Goal: Information Seeking & Learning: Learn about a topic

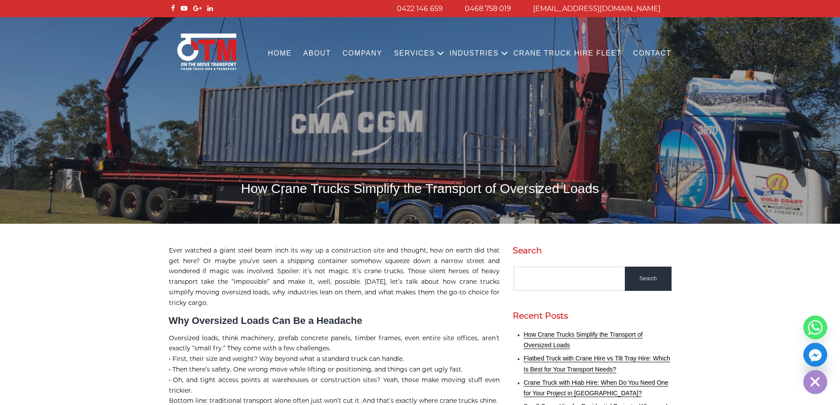
click at [440, 192] on h1 "How Crane Trucks Simplify the Transport of Oversized Loads" at bounding box center [420, 188] width 503 height 17
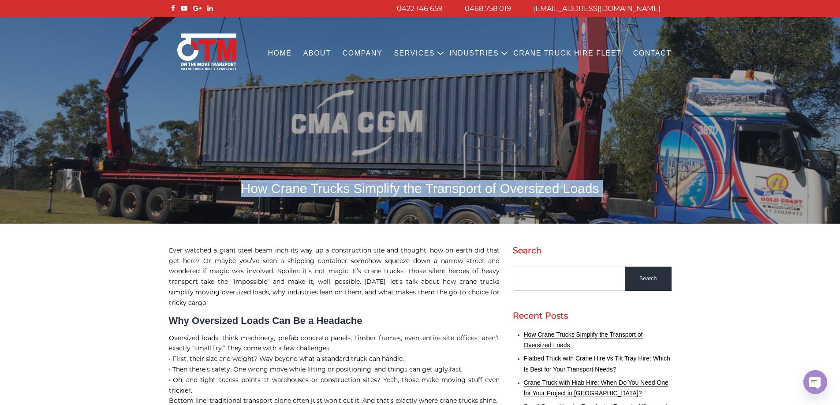
click at [440, 192] on h1 "How Crane Trucks Simplify the Transport of Oversized Loads" at bounding box center [420, 188] width 503 height 17
copy body "How Crane Trucks Simplify the Transport of Oversized Loads"
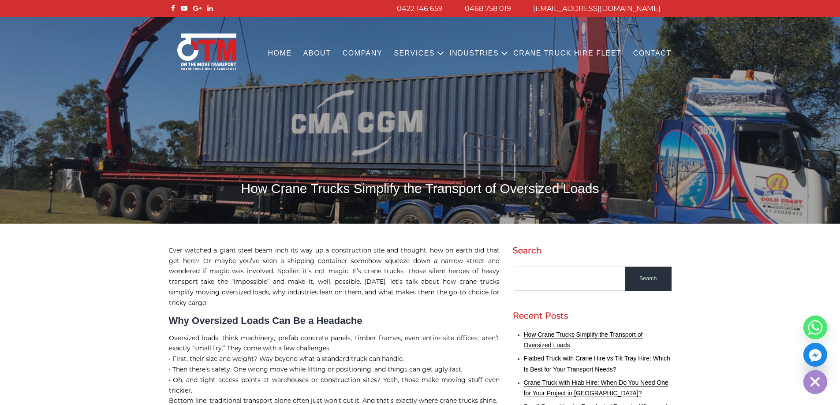
click at [405, 191] on h1 "How Crane Trucks Simplify the Transport of Oversized Loads" at bounding box center [420, 188] width 503 height 17
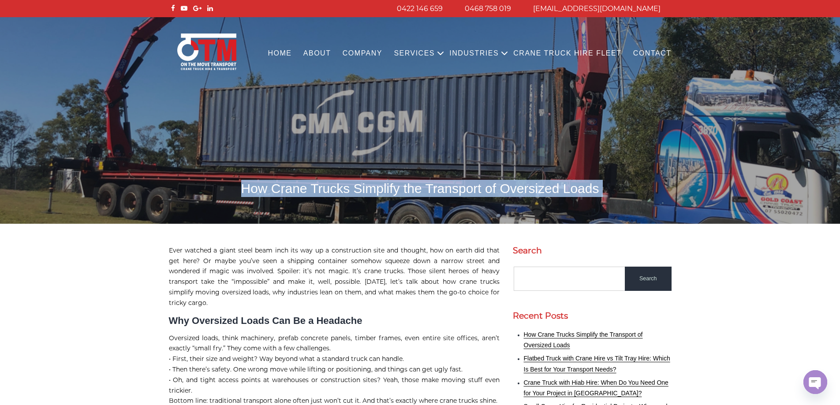
click at [405, 191] on h1 "How Crane Trucks Simplify the Transport of Oversized Loads" at bounding box center [420, 188] width 503 height 17
copy body "How Crane Trucks Simplify the Transport of Oversized Loads"
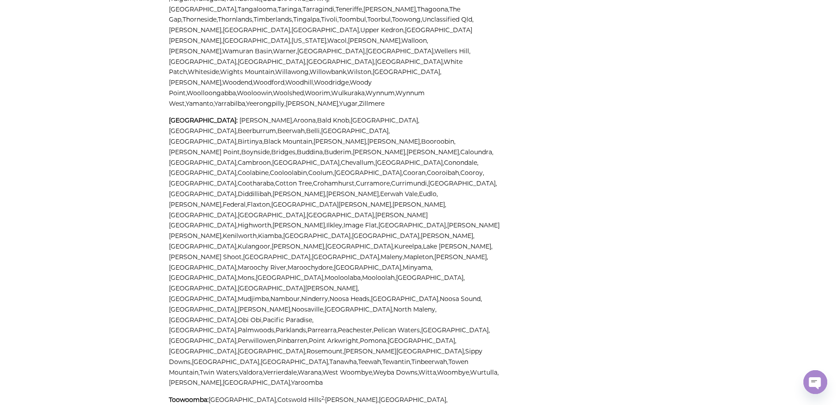
scroll to position [2019, 0]
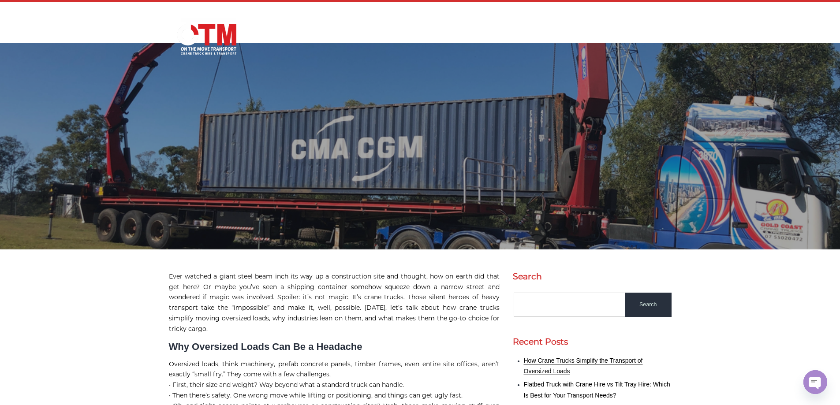
scroll to position [0, 0]
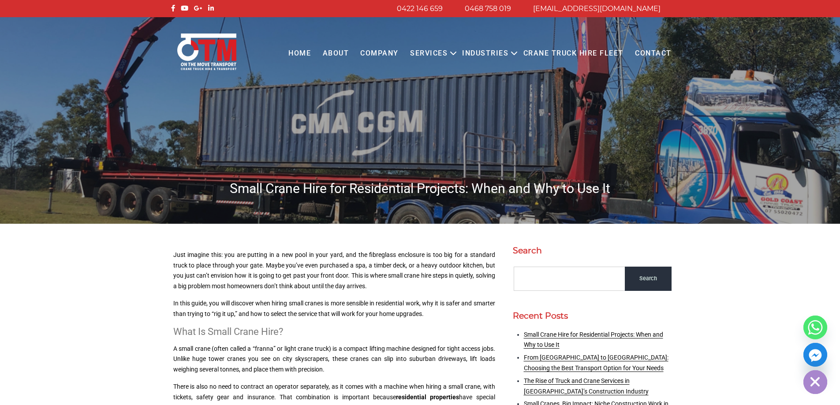
click at [385, 195] on h1 "Small Crane Hire for Residential Projects: When and Why to Use It" at bounding box center [420, 188] width 503 height 17
copy h1 "Residential"
click at [395, 195] on h1 "Small Crane Hire for Residential Projects: When and Why to Use It" at bounding box center [420, 188] width 503 height 17
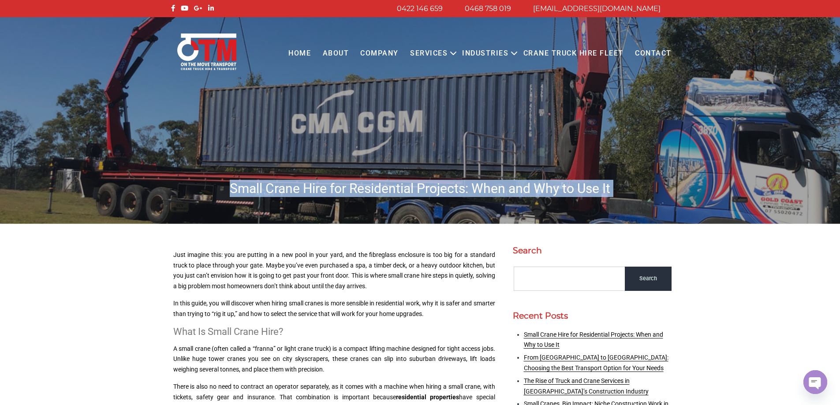
click at [395, 195] on h1 "Small Crane Hire for Residential Projects: When and Why to Use It" at bounding box center [420, 188] width 503 height 17
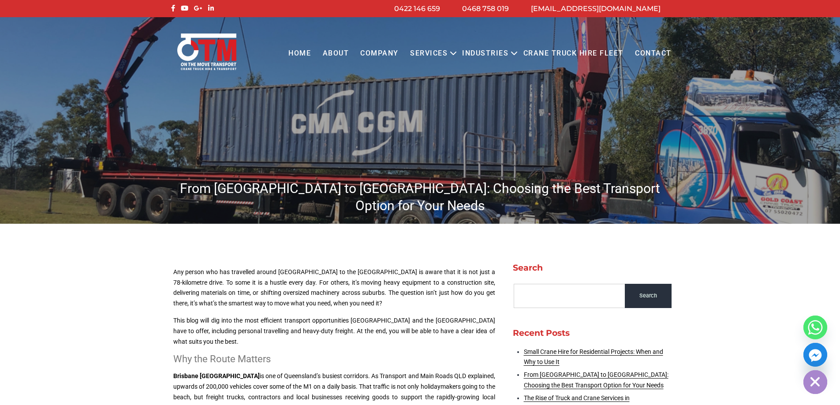
click at [384, 191] on h1 "From [GEOGRAPHIC_DATA] to [GEOGRAPHIC_DATA]: Choosing the Best Transport Option…" at bounding box center [420, 197] width 503 height 34
click at [384, 191] on h1 "From Brisbane to Gold Coast: Choosing the Best Transport Option for Your Needs" at bounding box center [420, 197] width 503 height 34
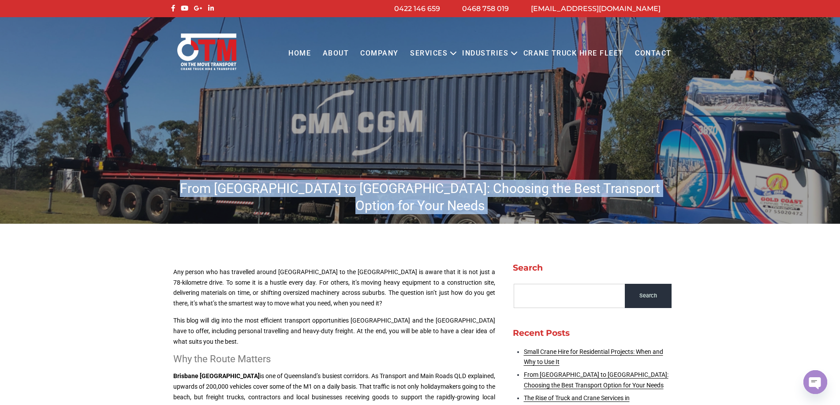
click at [384, 191] on h1 "From [GEOGRAPHIC_DATA] to [GEOGRAPHIC_DATA]: Choosing the Best Transport Option…" at bounding box center [420, 197] width 503 height 34
copy body "From [GEOGRAPHIC_DATA] to [GEOGRAPHIC_DATA]: Choosing the Best Transport Option…"
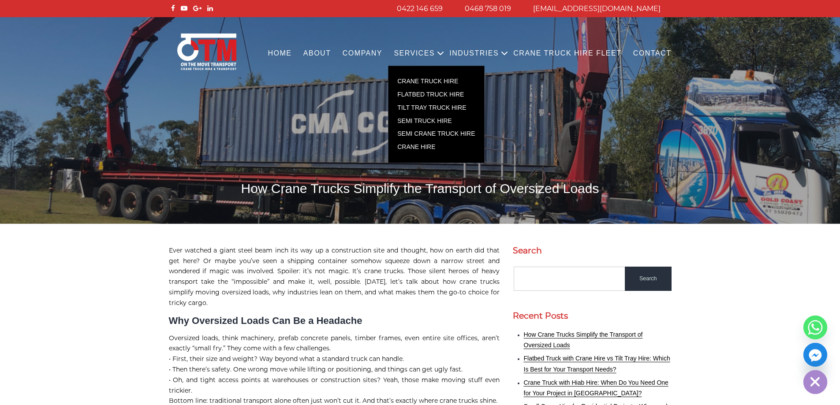
click at [438, 53] on link "Services" at bounding box center [414, 53] width 52 height 24
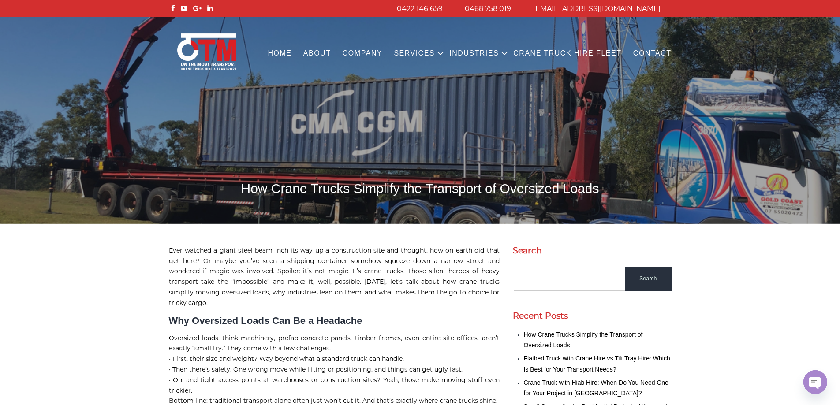
click at [662, 51] on link "Contact" at bounding box center [653, 53] width 50 height 24
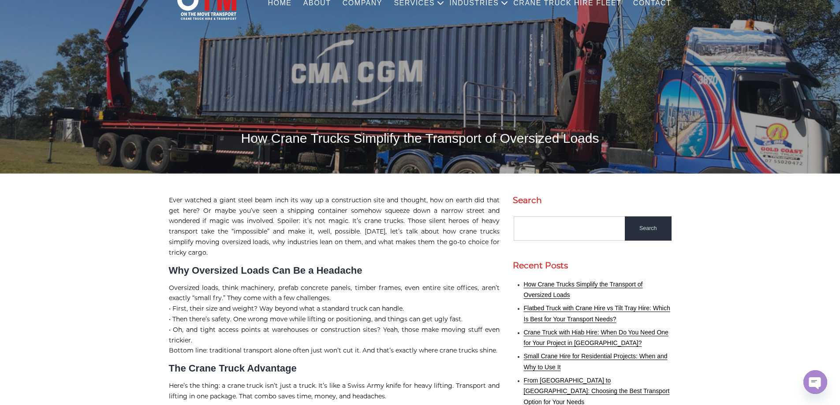
scroll to position [176, 0]
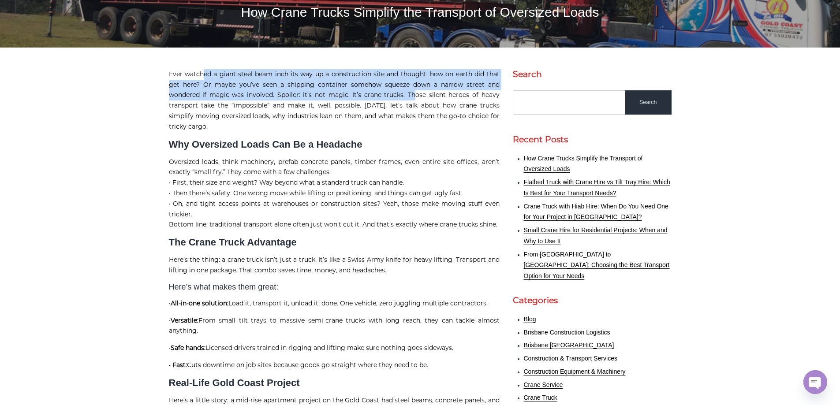
drag, startPoint x: 202, startPoint y: 75, endPoint x: 352, endPoint y: 96, distance: 150.5
click at [373, 95] on p "Ever watched a giant steel beam inch its way up a construction site and thought…" at bounding box center [334, 100] width 331 height 63
click at [341, 96] on p "Ever watched a giant steel beam inch its way up a construction site and thought…" at bounding box center [334, 100] width 331 height 63
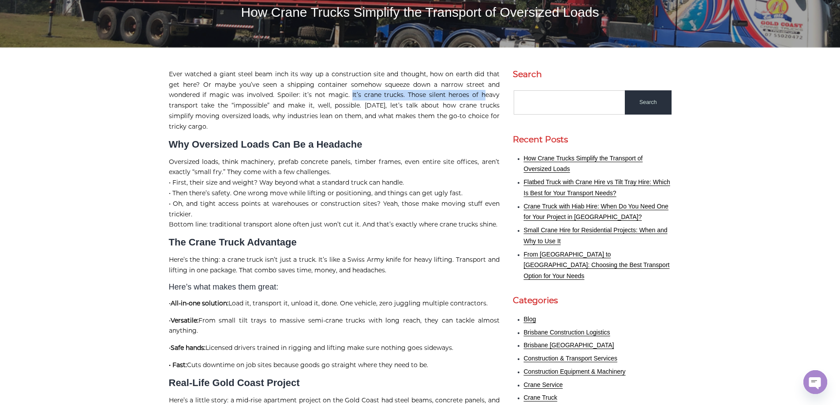
drag, startPoint x: 310, startPoint y: 94, endPoint x: 374, endPoint y: 92, distance: 64.0
click at [436, 92] on p "Ever watched a giant steel beam inch its way up a construction site and thought…" at bounding box center [334, 100] width 331 height 63
click at [363, 93] on p "Ever watched a giant steel beam inch its way up a construction site and thought…" at bounding box center [334, 100] width 331 height 63
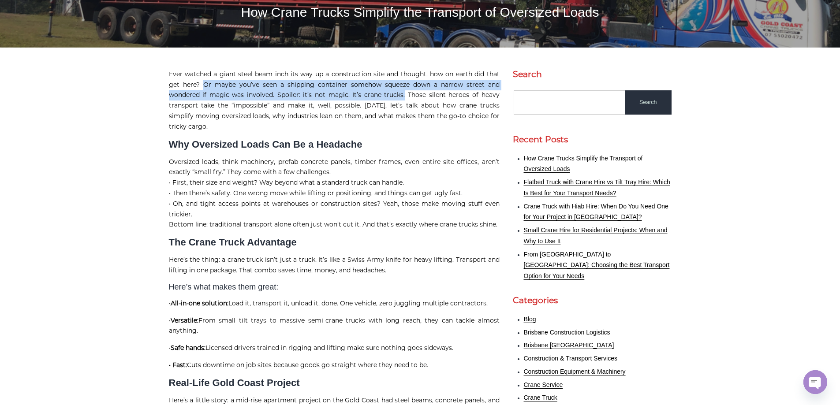
copy p "Or maybe you’ve seen a shipping container somehow squeeze down a narrow street …"
drag, startPoint x: 362, startPoint y: 93, endPoint x: 189, endPoint y: 82, distance: 173.2
click at [189, 82] on p "Ever watched a giant steel beam inch its way up a construction site and thought…" at bounding box center [334, 100] width 331 height 63
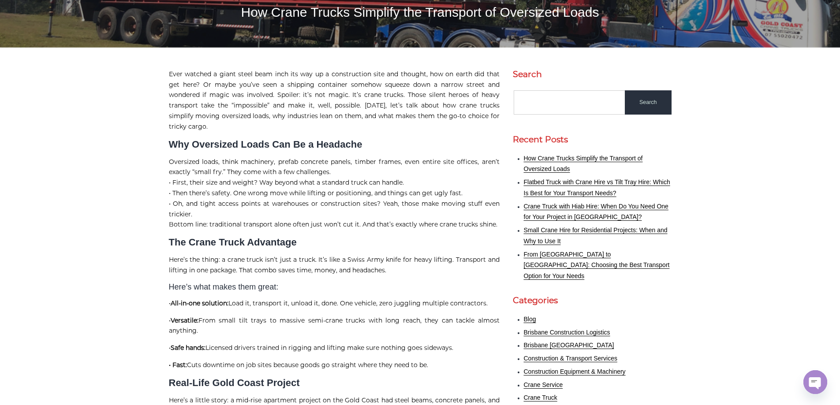
click at [378, 237] on h2 "The Crane Truck Advantage" at bounding box center [334, 242] width 331 height 11
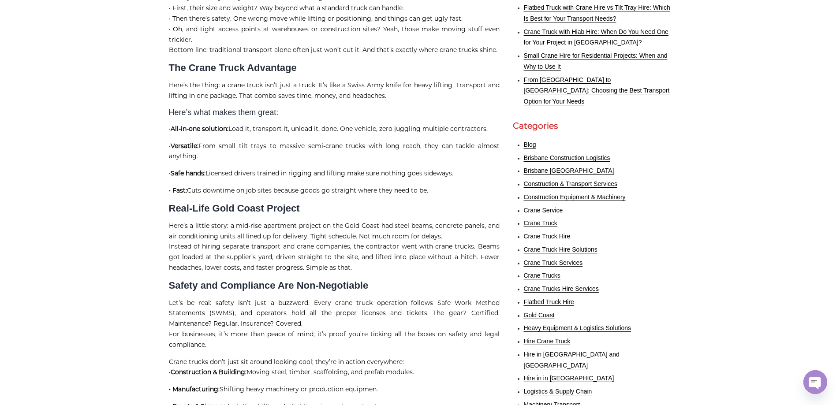
scroll to position [353, 0]
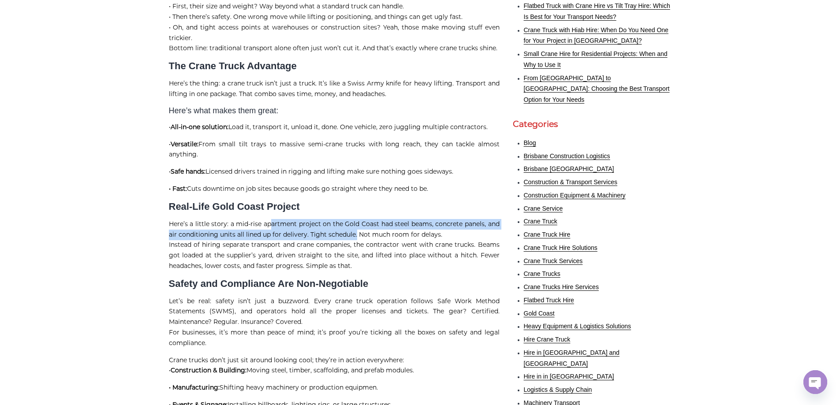
drag, startPoint x: 272, startPoint y: 224, endPoint x: 356, endPoint y: 227, distance: 84.7
click at [356, 227] on p "Here’s a little story: a mid-rise apartment project on the Gold Coast had steel…" at bounding box center [334, 245] width 331 height 52
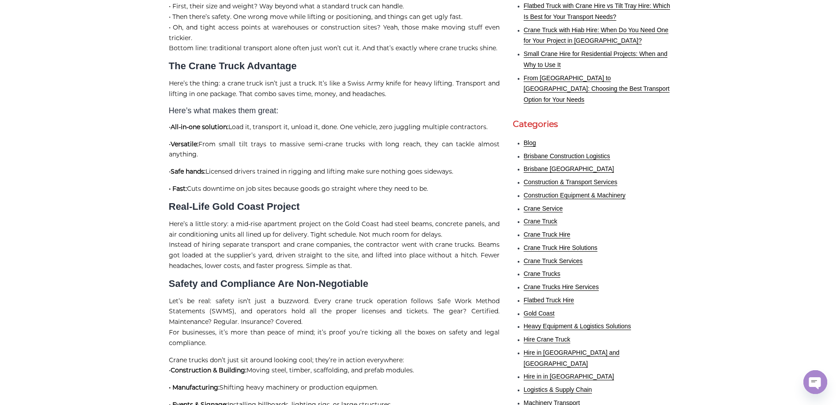
click at [374, 228] on p "Here’s a little story: a mid-rise apartment project on the Gold Coast had steel…" at bounding box center [334, 245] width 331 height 52
drag, startPoint x: 198, startPoint y: 243, endPoint x: 262, endPoint y: 243, distance: 64.4
click at [262, 243] on p "Here’s a little story: a mid-rise apartment project on the Gold Coast had steel…" at bounding box center [334, 245] width 331 height 52
click at [273, 243] on p "Here’s a little story: a mid-rise apartment project on the Gold Coast had steel…" at bounding box center [334, 245] width 331 height 52
drag, startPoint x: 204, startPoint y: 241, endPoint x: 267, endPoint y: 243, distance: 63.1
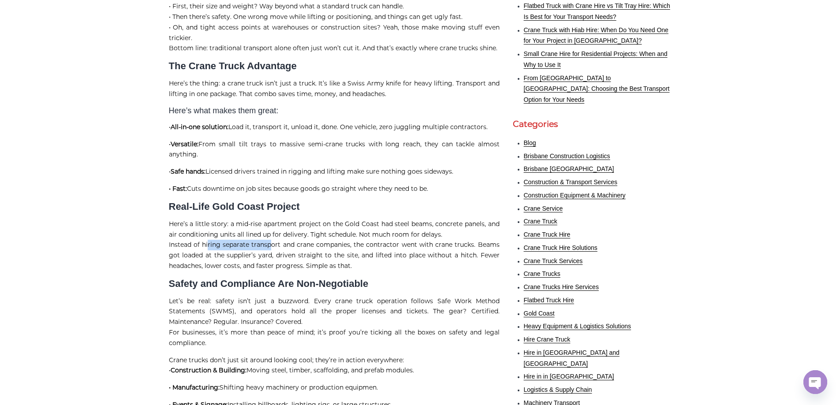
click at [267, 243] on p "Here’s a little story: a mid-rise apartment project on the Gold Coast had steel…" at bounding box center [334, 245] width 331 height 52
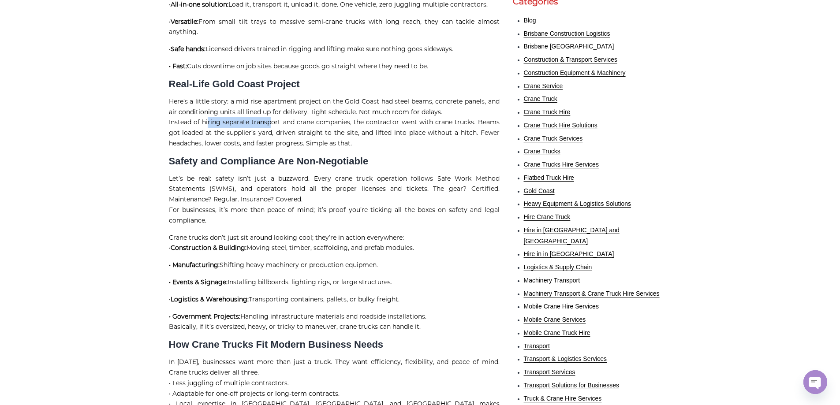
scroll to position [485, 0]
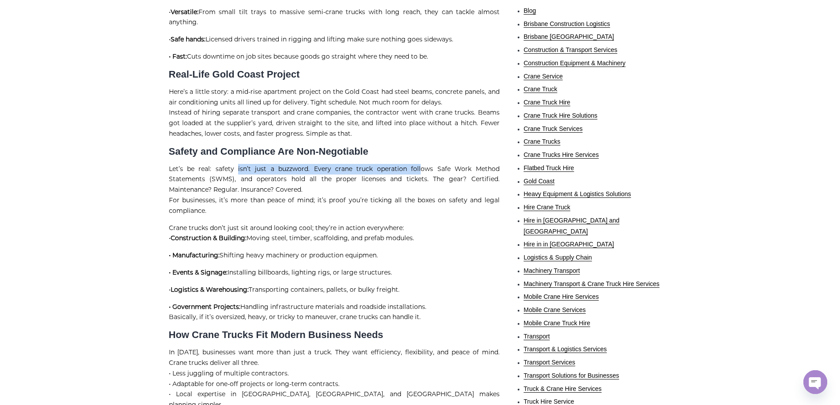
drag, startPoint x: 229, startPoint y: 168, endPoint x: 392, endPoint y: 167, distance: 163.2
click at [392, 167] on p "Let’s be real: safety isn’t just a buzzword. Every crane truck operation follow…" at bounding box center [334, 190] width 331 height 52
click at [462, 167] on p "Let’s be real: safety isn’t just a buzzword. Every crane truck operation follow…" at bounding box center [334, 190] width 331 height 52
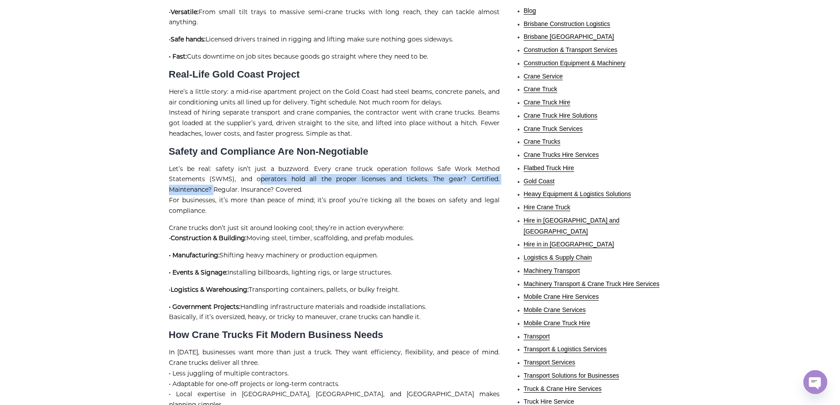
drag, startPoint x: 216, startPoint y: 177, endPoint x: 475, endPoint y: 177, distance: 258.5
click at [475, 177] on p "Let’s be real: safety isn’t just a buzzword. Every crane truck operation follow…" at bounding box center [334, 190] width 331 height 52
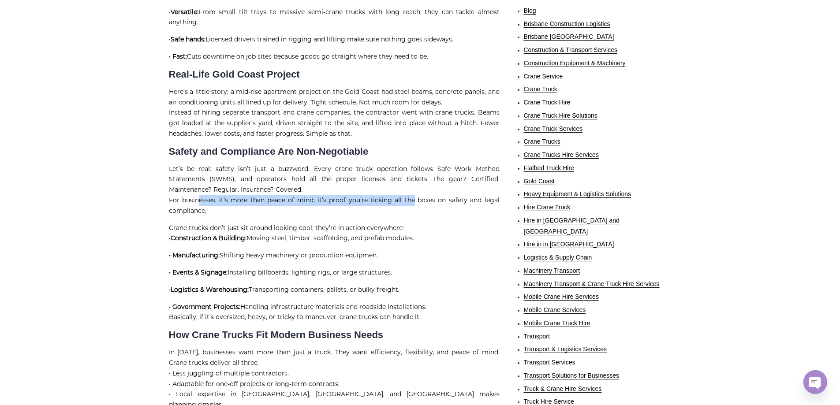
drag, startPoint x: 194, startPoint y: 197, endPoint x: 410, endPoint y: 197, distance: 216.1
click at [410, 197] on p "Let’s be real: safety isn’t just a buzzword. Every crane truck operation follow…" at bounding box center [334, 190] width 331 height 52
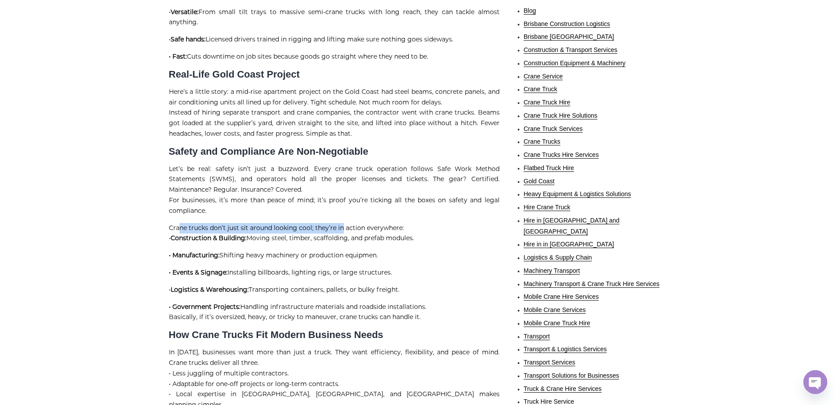
drag, startPoint x: 178, startPoint y: 228, endPoint x: 361, endPoint y: 229, distance: 183.5
click at [356, 229] on p "Crane trucks don’t just sit around looking cool; they’re in action everywhere: …" at bounding box center [334, 233] width 331 height 21
drag, startPoint x: 202, startPoint y: 238, endPoint x: 343, endPoint y: 239, distance: 140.7
click at [343, 239] on p "Crane trucks don’t just sit around looking cool; they’re in action everywhere: …" at bounding box center [334, 233] width 331 height 21
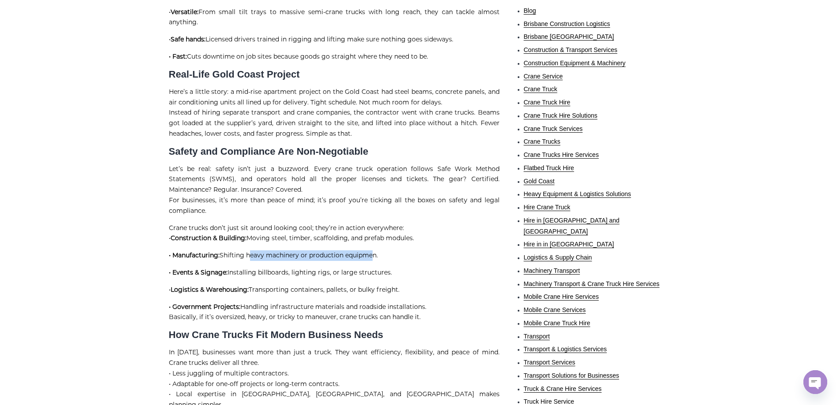
drag, startPoint x: 248, startPoint y: 251, endPoint x: 373, endPoint y: 255, distance: 124.4
click at [373, 255] on p "• Manufacturing: Shifting heavy machinery or production equipmen." at bounding box center [334, 256] width 331 height 11
drag, startPoint x: 272, startPoint y: 271, endPoint x: 385, endPoint y: 272, distance: 113.4
click at [385, 272] on p "• Events & Signage: Installing billboards, lighting rigs, or large structures." at bounding box center [334, 273] width 331 height 11
drag, startPoint x: 280, startPoint y: 285, endPoint x: 362, endPoint y: 300, distance: 83.0
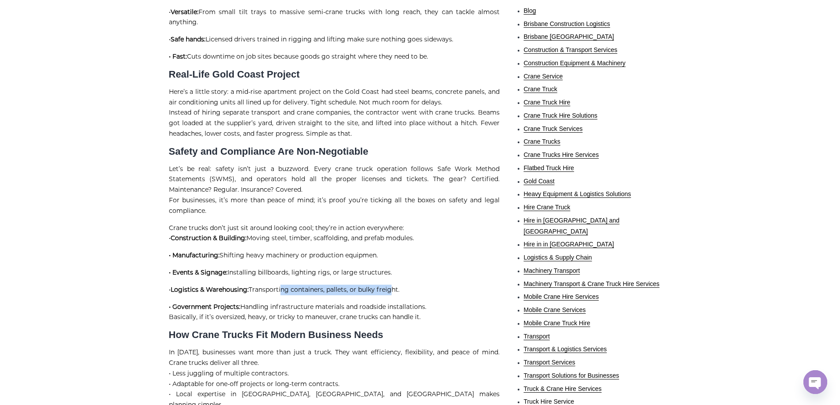
click at [389, 288] on p "• Logistics & Warehousing: Transporting containers, pallets, or bulky freight." at bounding box center [334, 290] width 331 height 11
drag, startPoint x: 242, startPoint y: 309, endPoint x: 401, endPoint y: 289, distance: 160.5
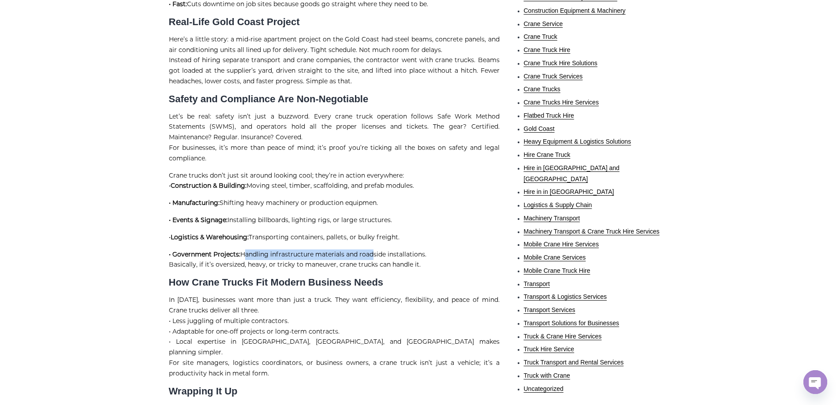
scroll to position [618, 0]
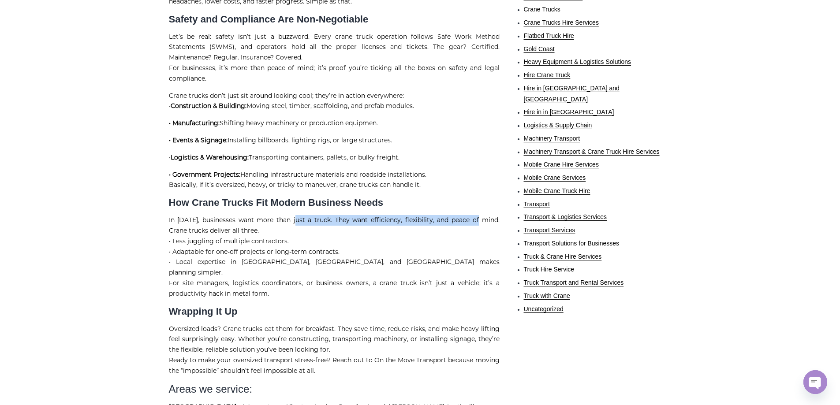
drag, startPoint x: 301, startPoint y: 221, endPoint x: 466, endPoint y: 221, distance: 165.0
click at [466, 221] on p "In 2025, businesses want more than just a truck. They want efficiency, flexibil…" at bounding box center [334, 257] width 331 height 84
drag, startPoint x: 188, startPoint y: 228, endPoint x: 231, endPoint y: 228, distance: 43.2
click at [231, 228] on p "In 2025, businesses want more than just a truck. They want efficiency, flexibil…" at bounding box center [334, 257] width 331 height 84
click at [223, 238] on p "In 2025, businesses want more than just a truck. They want efficiency, flexibil…" at bounding box center [334, 257] width 331 height 84
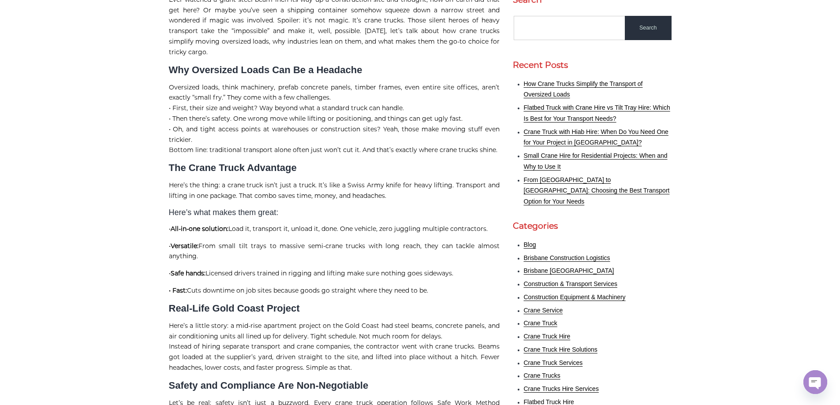
scroll to position [265, 0]
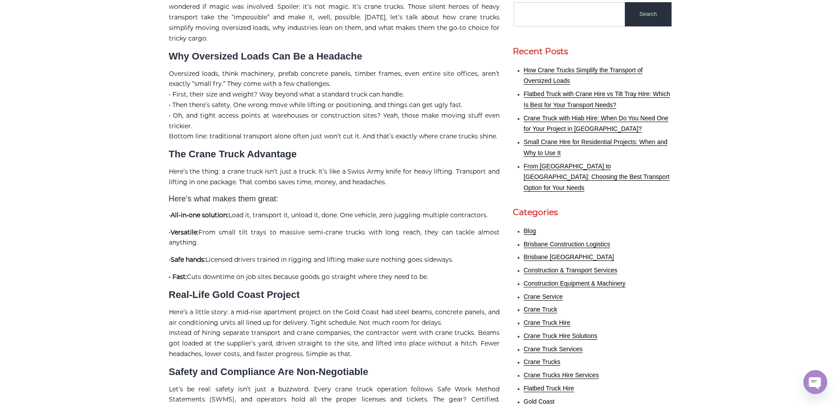
drag, startPoint x: 208, startPoint y: 237, endPoint x: 204, endPoint y: 224, distance: 13.4
click at [204, 228] on p "• Versatile: From small tilt trays to massive semi-crane trucks with long reach…" at bounding box center [334, 238] width 331 height 21
copy p "From small tilt trays to massive semi-crane trucks with long reach, they can ta…"
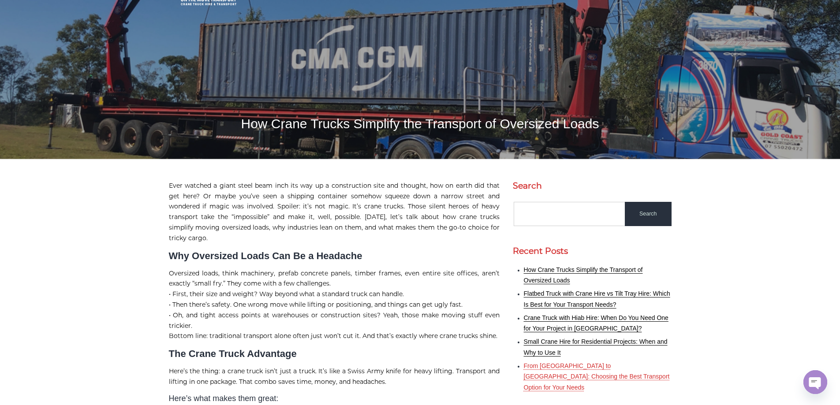
scroll to position [221, 0]
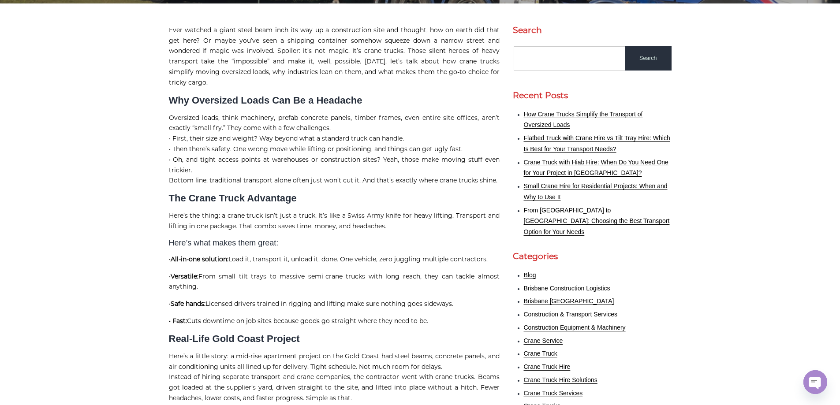
click at [572, 134] on li "Flatbed Truck with Crane Hire vs Tilt Tray Hire: Which Is Best for Your Transpo…" at bounding box center [598, 144] width 148 height 22
click at [573, 139] on link "Flatbed Truck with Crane Hire vs Tilt Tray Hire: Which Is Best for Your Transpo…" at bounding box center [597, 144] width 146 height 18
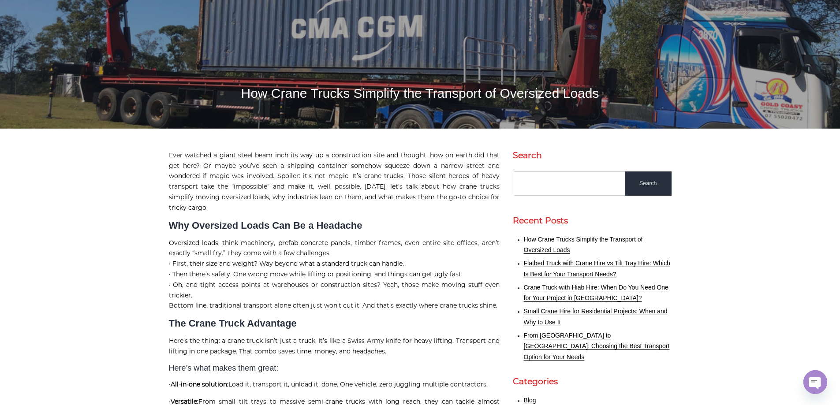
scroll to position [0, 0]
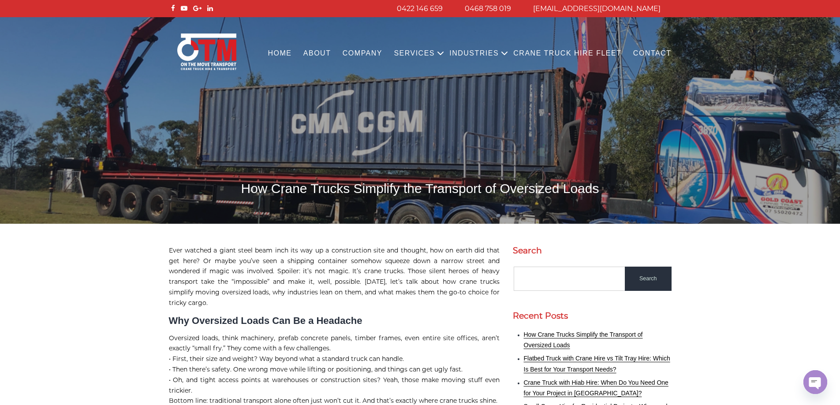
click at [390, 194] on h1 "How Crane Trucks Simplify the Transport of Oversized Loads" at bounding box center [420, 188] width 503 height 17
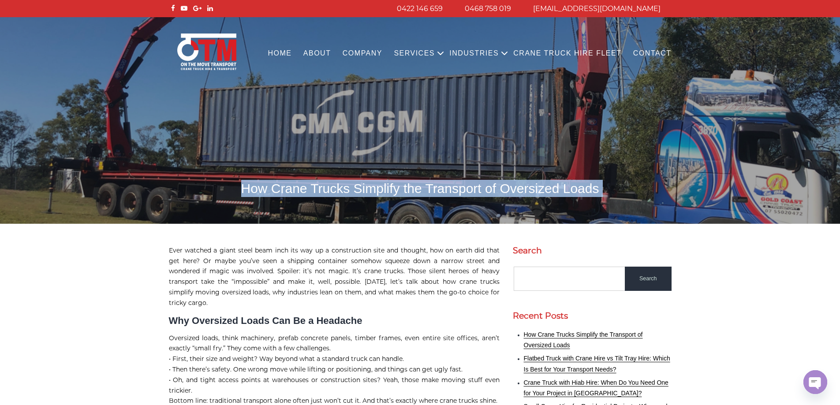
click at [390, 194] on h1 "How Crane Trucks Simplify the Transport of Oversized Loads" at bounding box center [420, 188] width 503 height 17
copy body "How Crane Trucks Simplify the Transport of Oversized Loads"
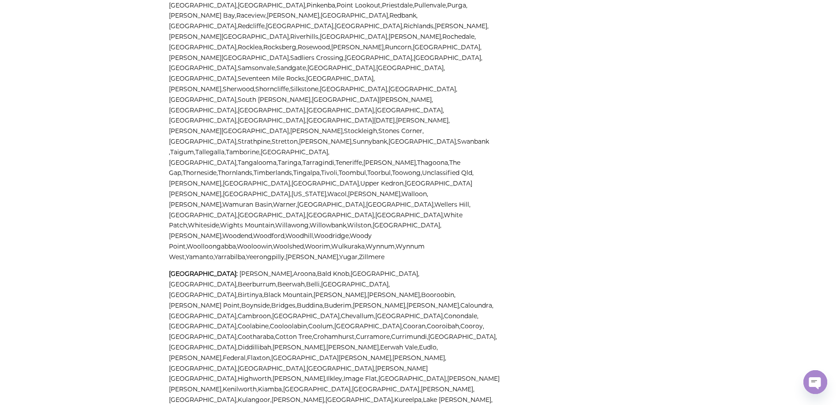
drag, startPoint x: 618, startPoint y: 307, endPoint x: 395, endPoint y: 338, distance: 225.0
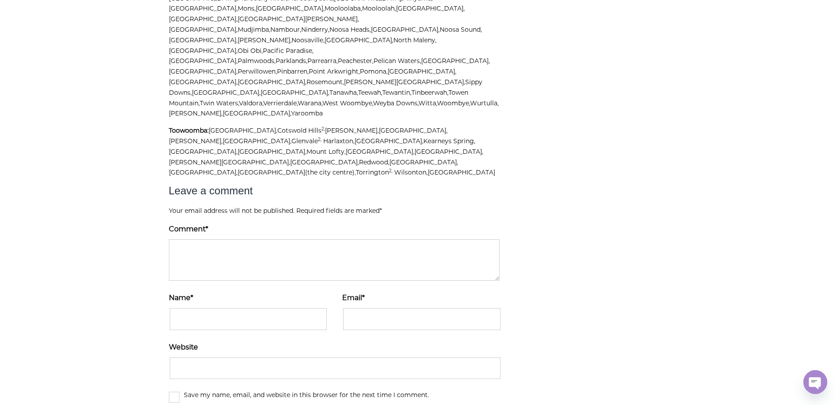
scroll to position [2504, 0]
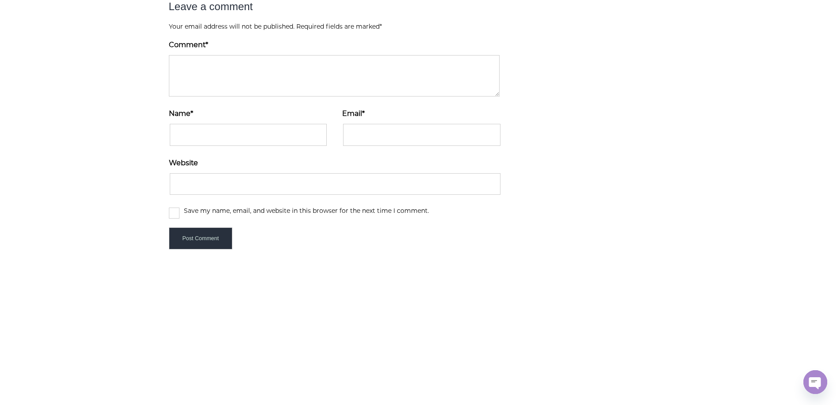
copy p "otmtransport"
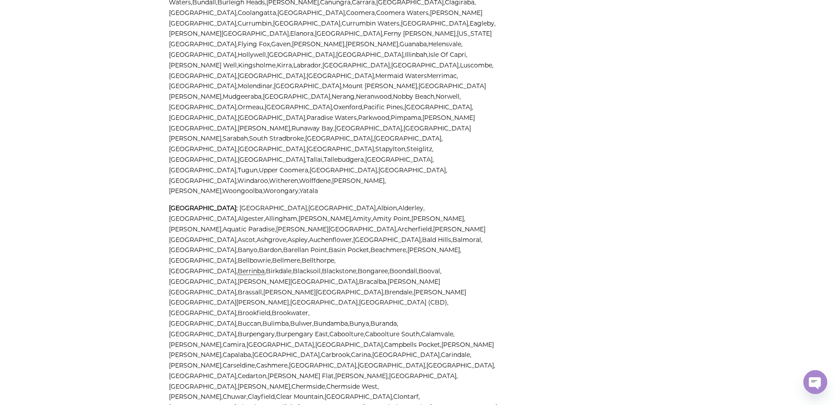
scroll to position [1147, 0]
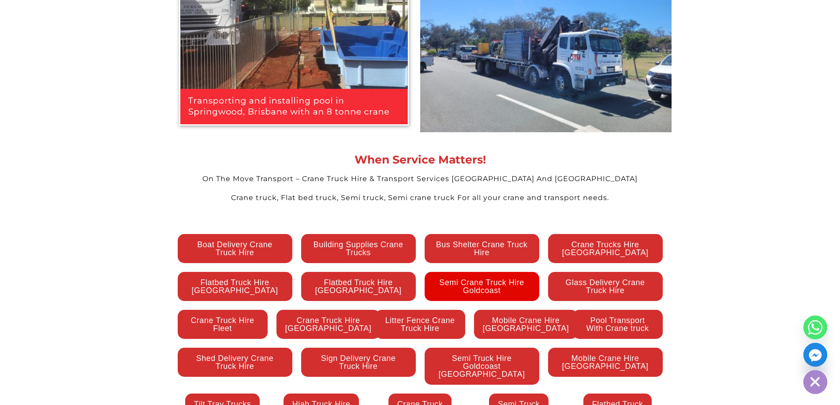
scroll to position [1897, 0]
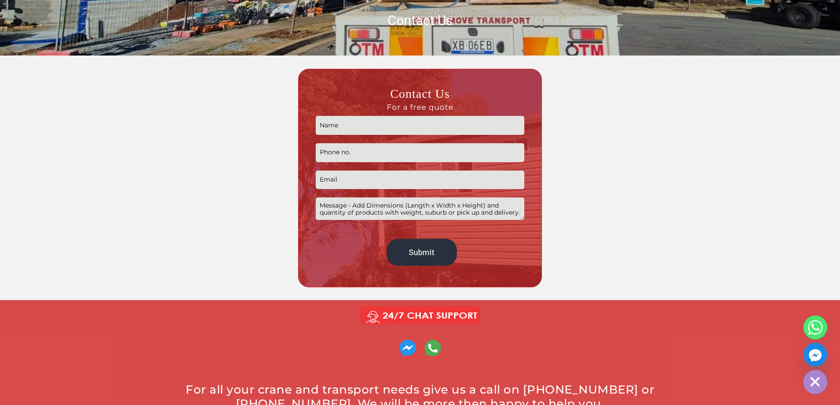
scroll to position [221, 0]
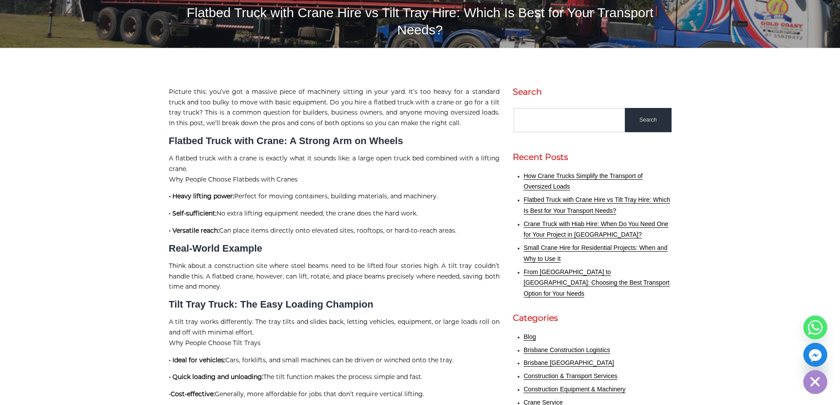
scroll to position [176, 0]
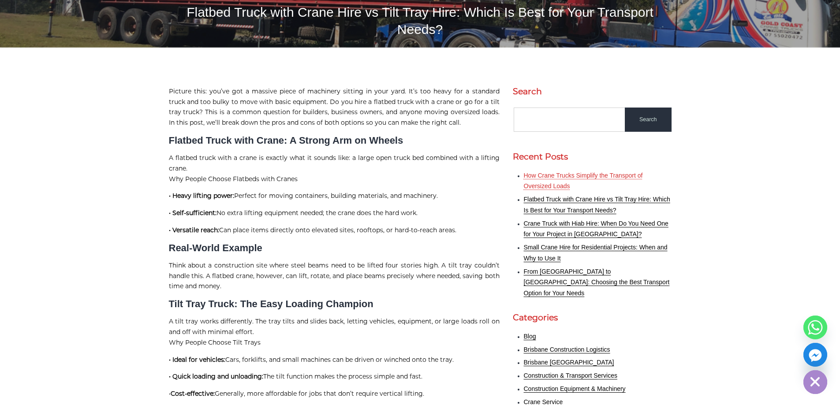
click at [567, 172] on link "How Crane Trucks Simplify the Transport of Oversized Loads" at bounding box center [583, 181] width 119 height 18
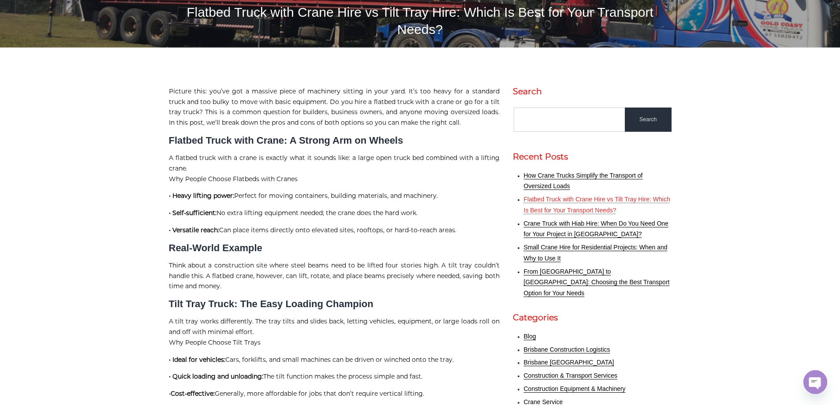
click at [564, 196] on link "Flatbed Truck with Crane Hire vs Tilt Tray Hire: Which Is Best for Your Transpo…" at bounding box center [597, 205] width 146 height 18
click at [564, 199] on li "Flatbed Truck with Crane Hire vs Tilt Tray Hire: Which Is Best for Your Transpo…" at bounding box center [598, 206] width 148 height 22
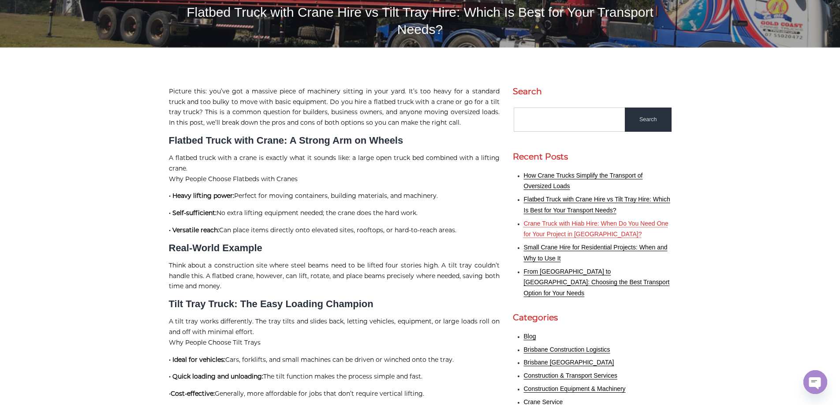
click at [564, 220] on link "Crane Truck with Hiab Hire: When Do You Need One for Your Project in [GEOGRAPHI…" at bounding box center [596, 229] width 145 height 18
click at [565, 244] on link "Small Crane Hire for Residential Projects: When and Why to Use It" at bounding box center [596, 253] width 144 height 18
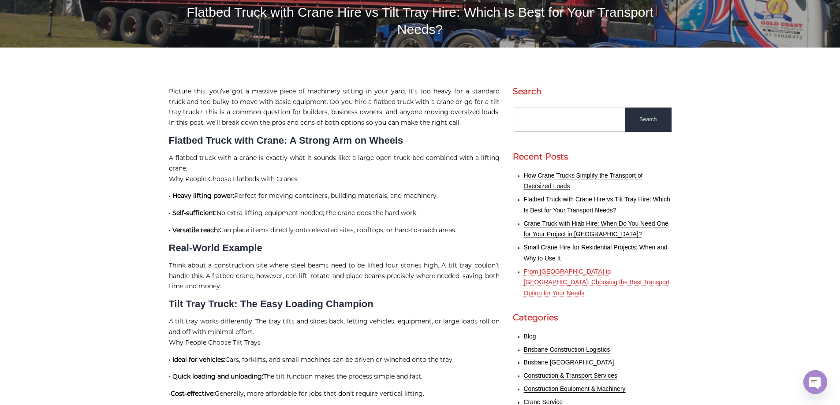
click at [567, 268] on link "From [GEOGRAPHIC_DATA] to [GEOGRAPHIC_DATA]: Choosing the Best Transport Option…" at bounding box center [597, 282] width 146 height 29
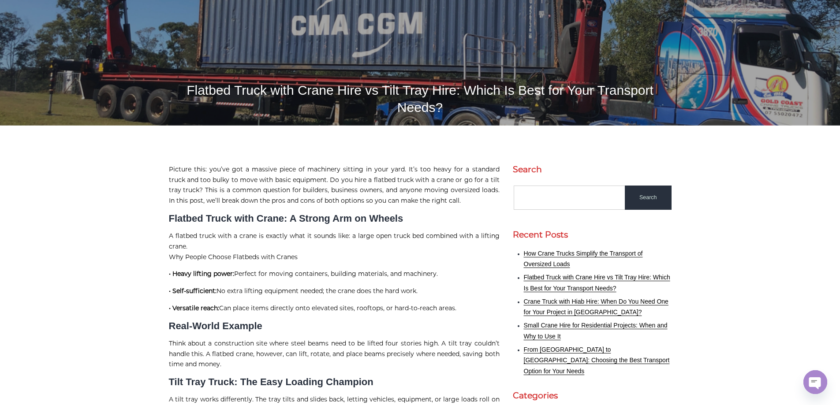
scroll to position [0, 0]
